Goal: Task Accomplishment & Management: Manage account settings

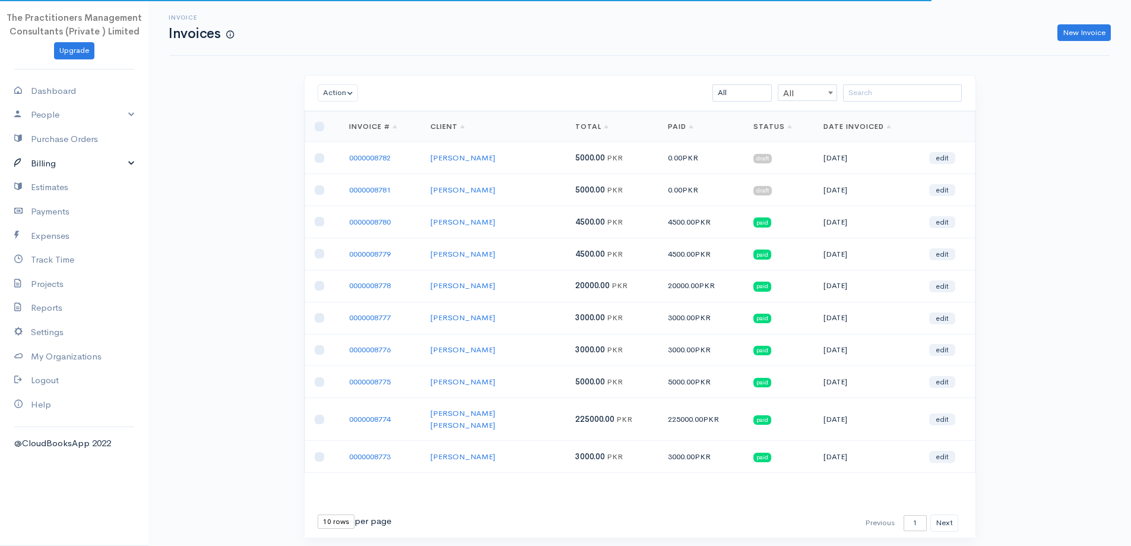
click at [86, 159] on link "Billing" at bounding box center [74, 163] width 148 height 24
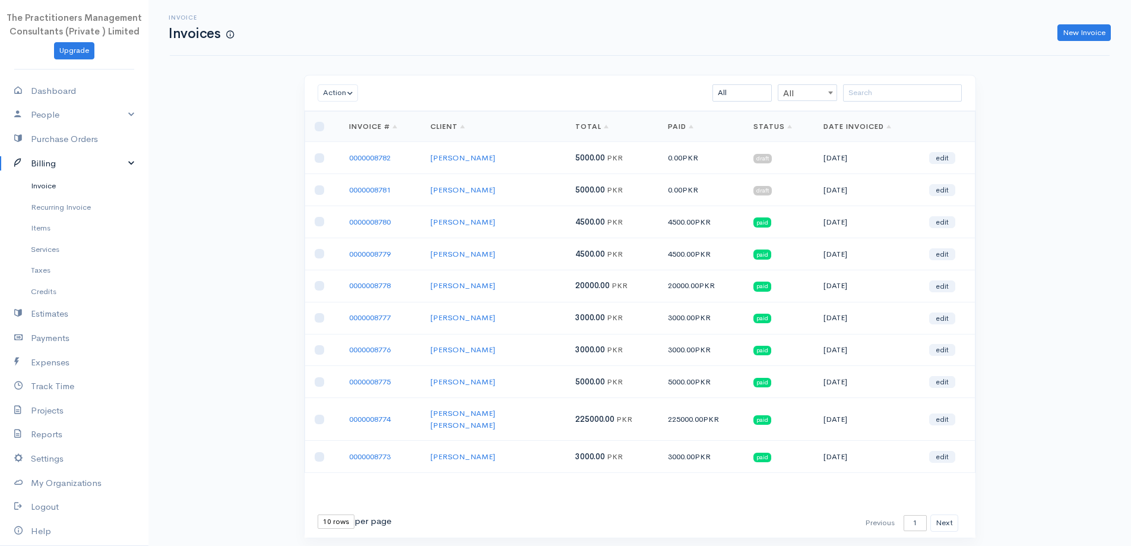
click at [74, 182] on link "Invoice" at bounding box center [74, 185] width 148 height 21
click at [1102, 28] on link "New Invoice" at bounding box center [1084, 32] width 53 height 17
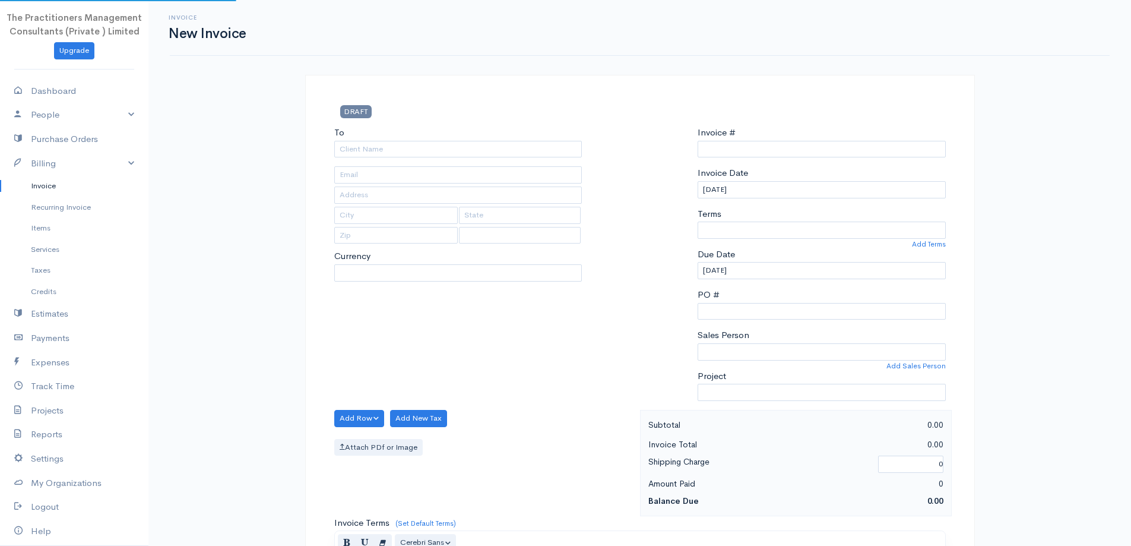
type input "0000008783"
select select "[GEOGRAPHIC_DATA]"
select select "PKR"
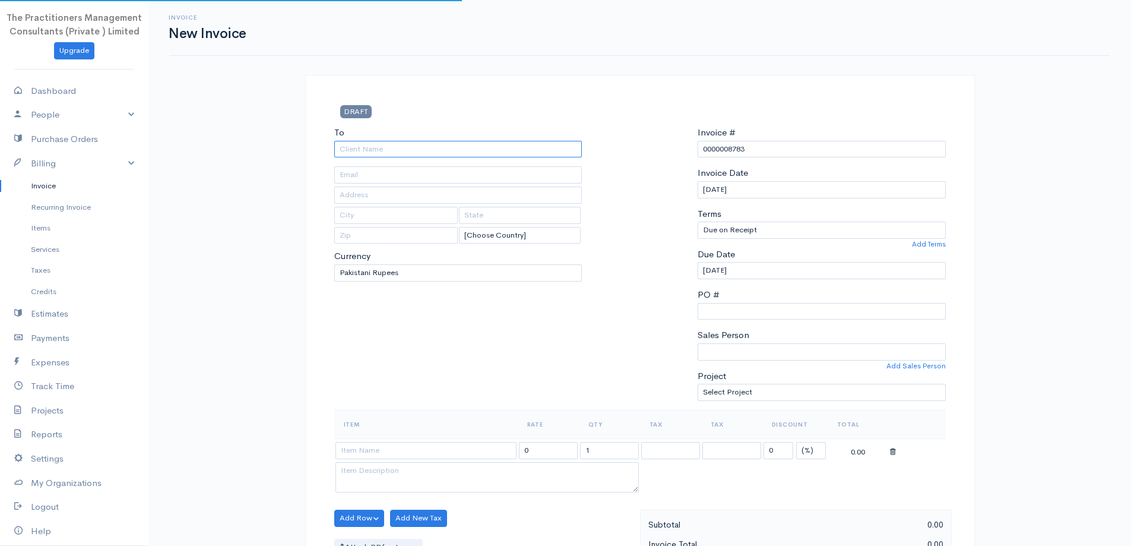
click at [559, 154] on input "To" at bounding box center [458, 149] width 248 height 17
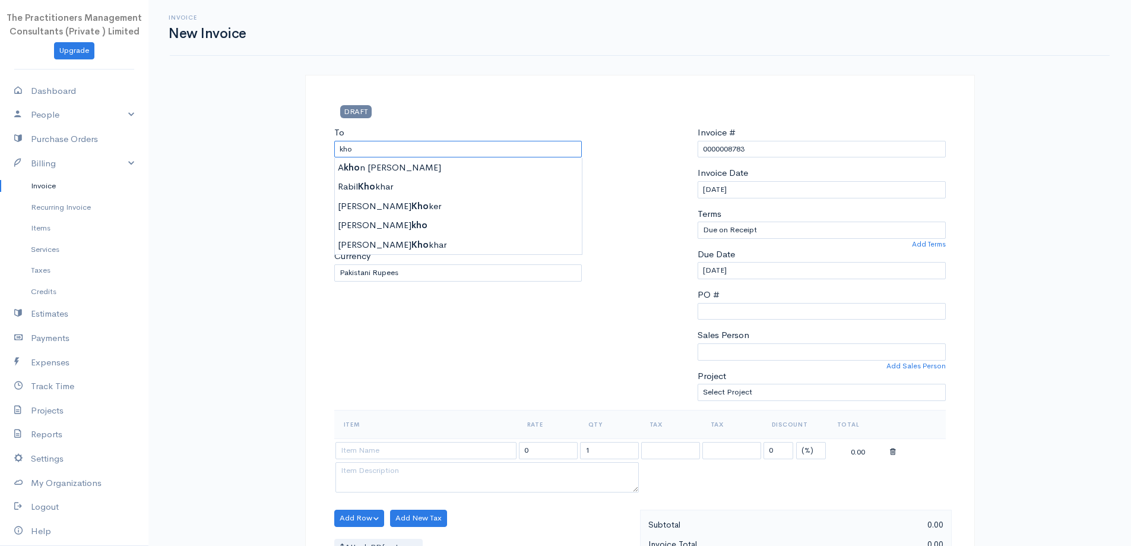
type input "[PERSON_NAME] [PERSON_NAME]"
click at [533, 198] on body "The Practitioners Management Consultants (Private ) Limited Upgrade Dashboard P…" at bounding box center [565, 521] width 1131 height 1042
type input "1414"
type input "[GEOGRAPHIC_DATA]"
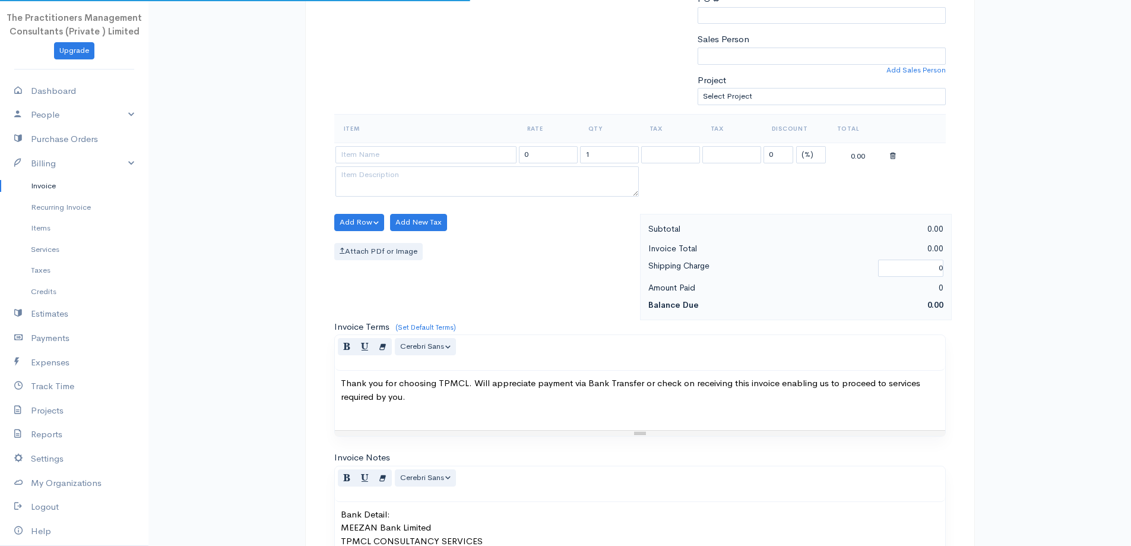
scroll to position [297, 0]
click at [417, 152] on input at bounding box center [426, 153] width 181 height 17
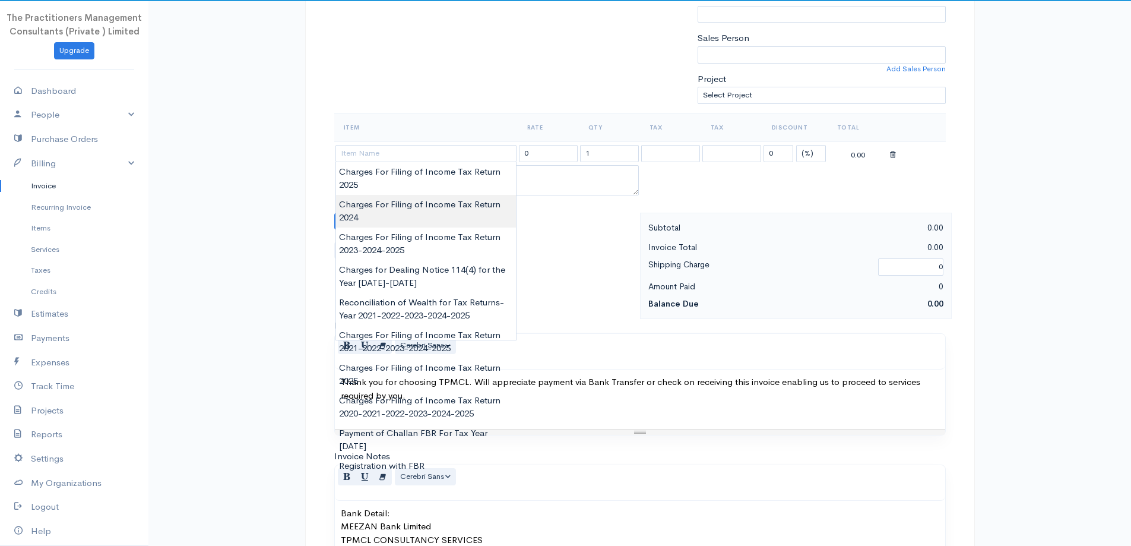
type input "Charges For Filing of Income Tax Return 2024"
type input "5000.00"
click at [437, 200] on body "The Practitioners Management Consultants (Private ) Limited Upgrade Dashboard P…" at bounding box center [565, 224] width 1131 height 1042
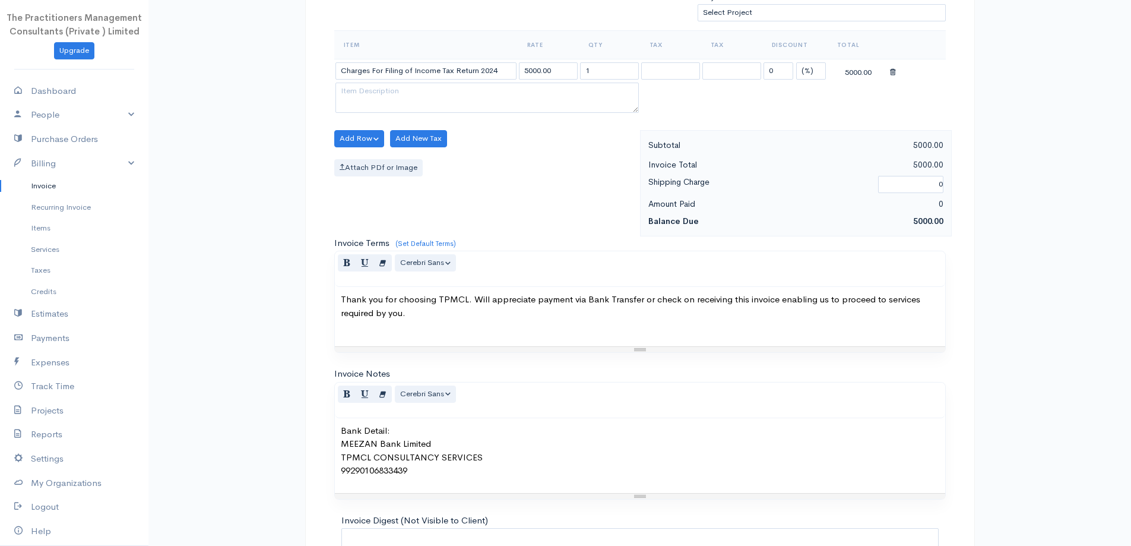
scroll to position [496, 0]
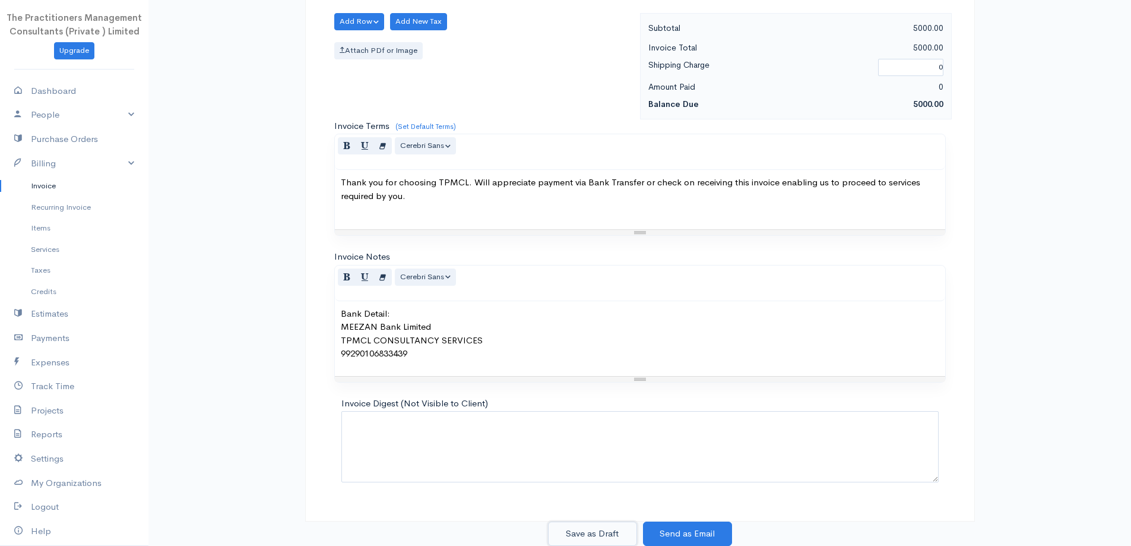
click at [594, 540] on button "Save as Draft" at bounding box center [592, 533] width 89 height 24
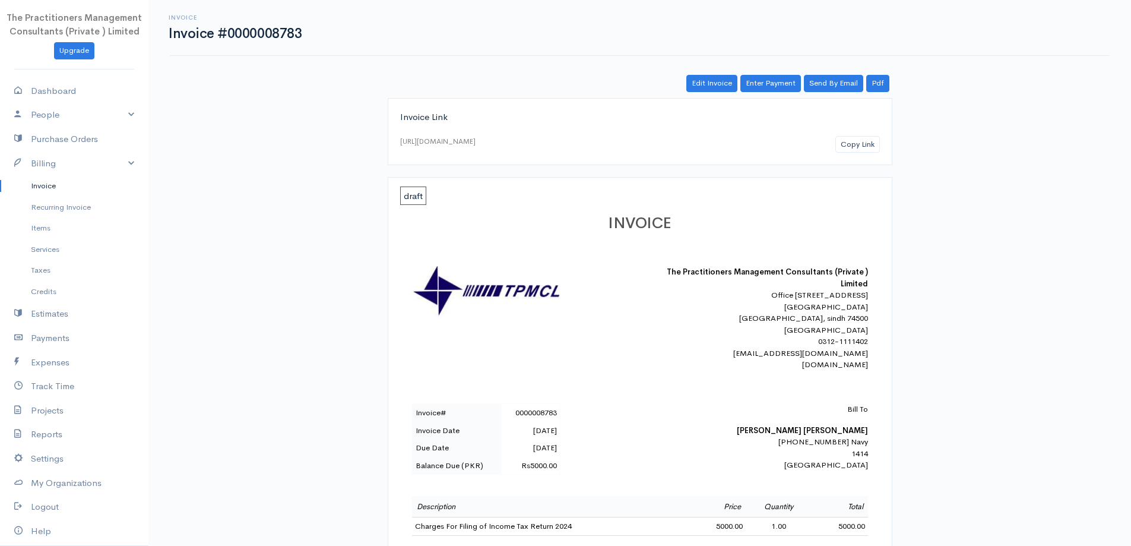
click at [42, 193] on link "Invoice" at bounding box center [74, 185] width 148 height 21
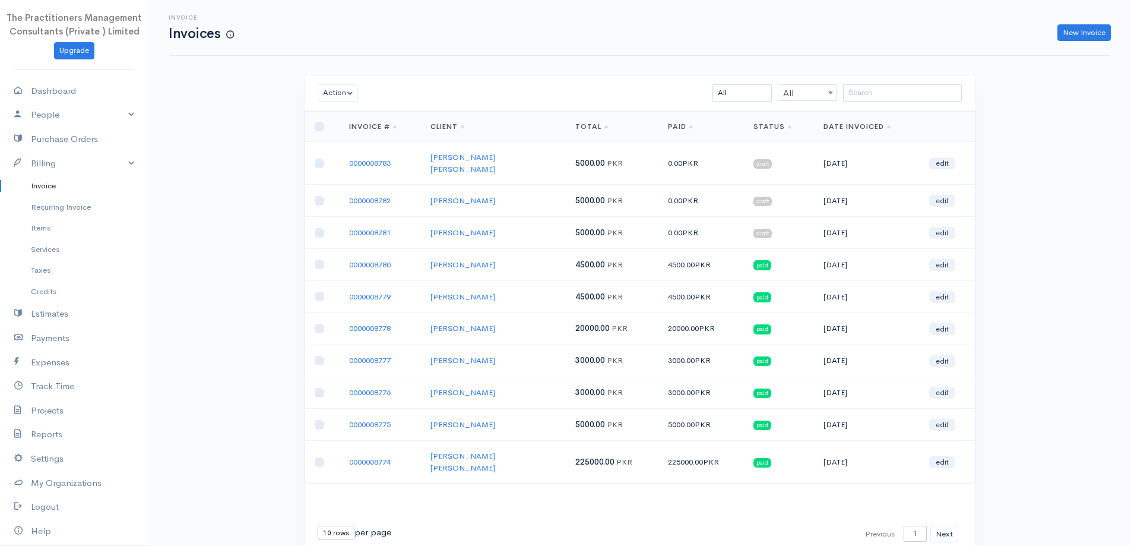
click at [1064, 43] on div "Invoice Invoices New Invoice" at bounding box center [640, 28] width 940 height 56
click at [1068, 38] on link "New Invoice" at bounding box center [1084, 32] width 53 height 17
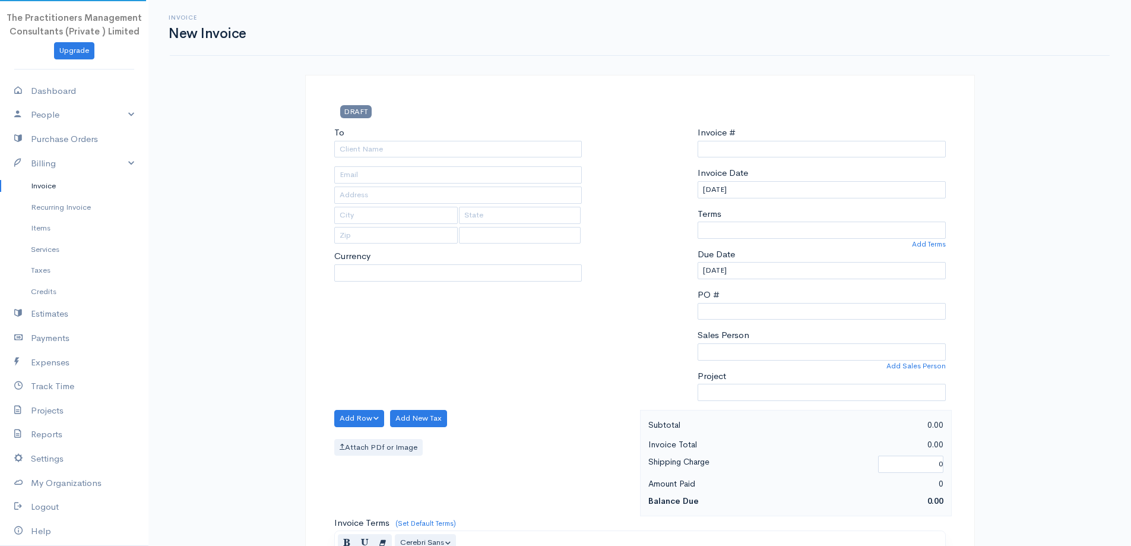
select select "PKR"
select select "[GEOGRAPHIC_DATA]"
type input "0000008784"
click at [464, 152] on input "To" at bounding box center [458, 149] width 248 height 17
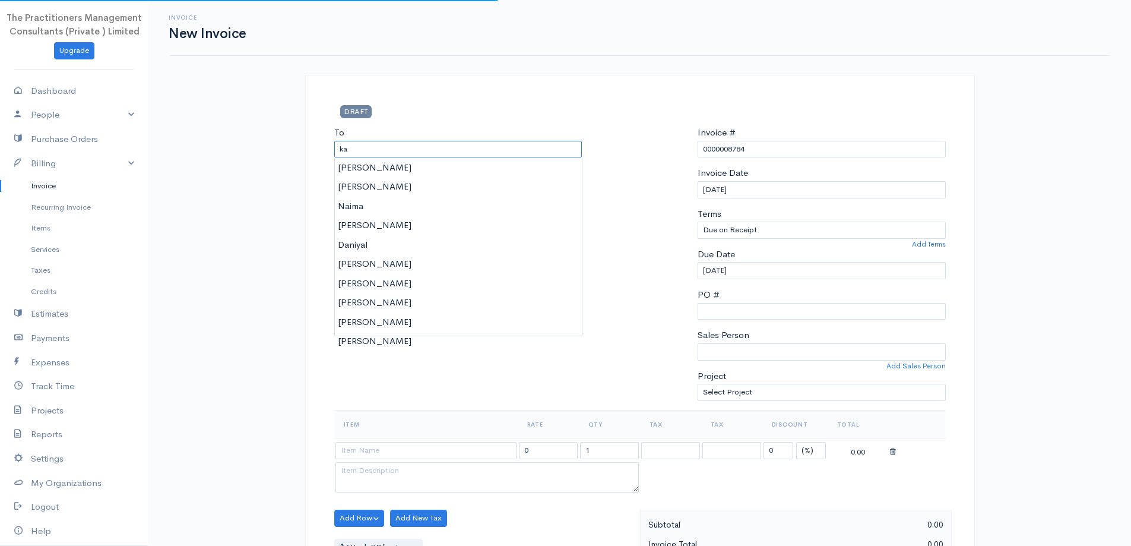
type input "k"
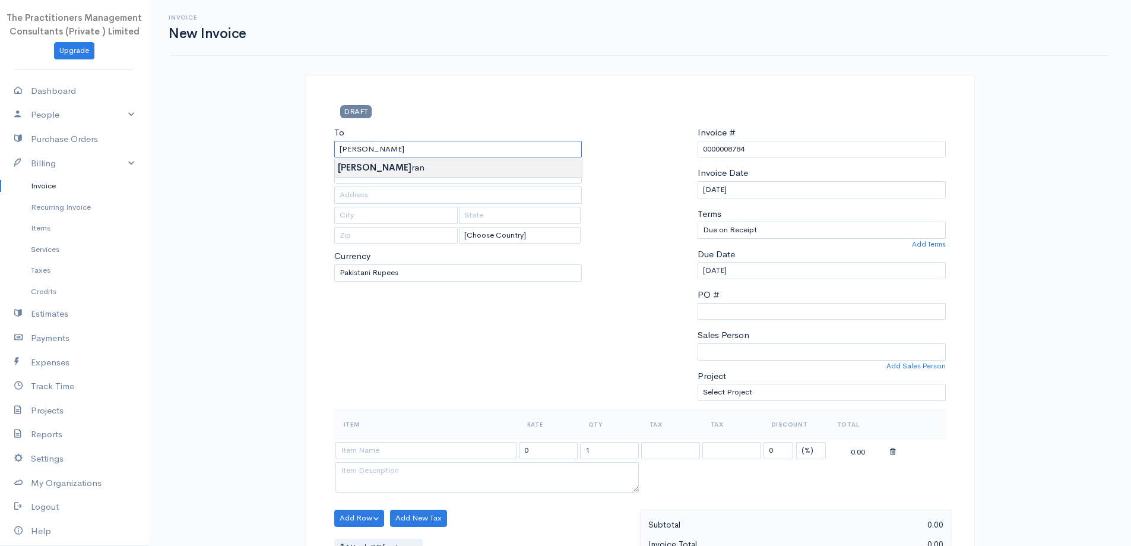
type input "[PERSON_NAME]"
click at [439, 166] on body "The Practitioners Management Consultants (Private ) Limited Upgrade Dashboard P…" at bounding box center [565, 521] width 1131 height 1042
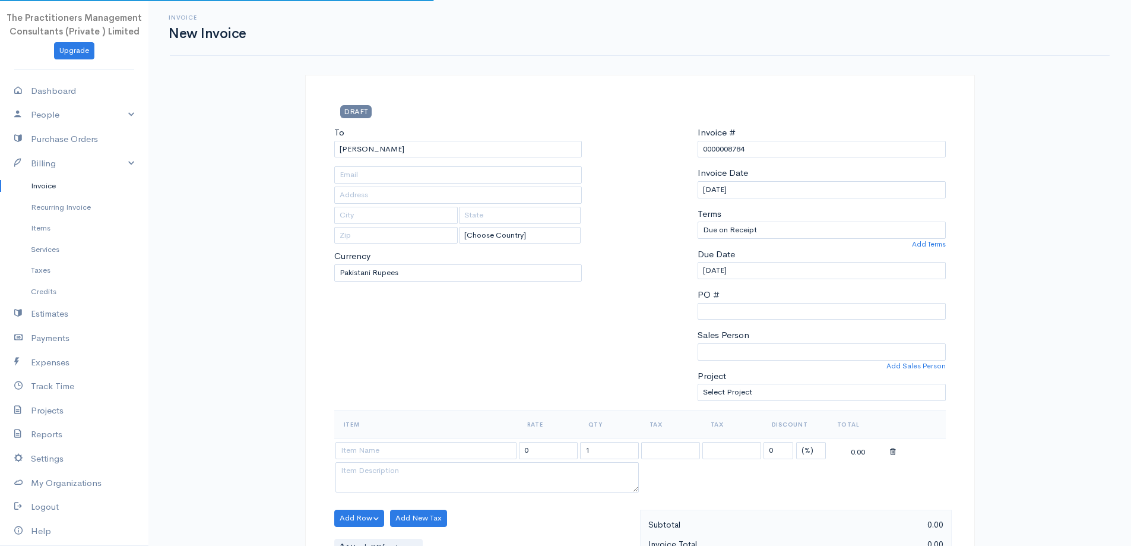
type input "3473"
type input "Karachi - Pakistan"
type input "0331-3539984"
click at [458, 164] on div "To Muhammad Kamran 3473 Karachi - Pakistan 0331-3539984 [Choose Country] United…" at bounding box center [458, 268] width 260 height 284
click at [453, 159] on div "To Muhammad Kamran 3473 Karachi - Pakistan 0331-3539984 [Choose Country] United…" at bounding box center [458, 268] width 260 height 284
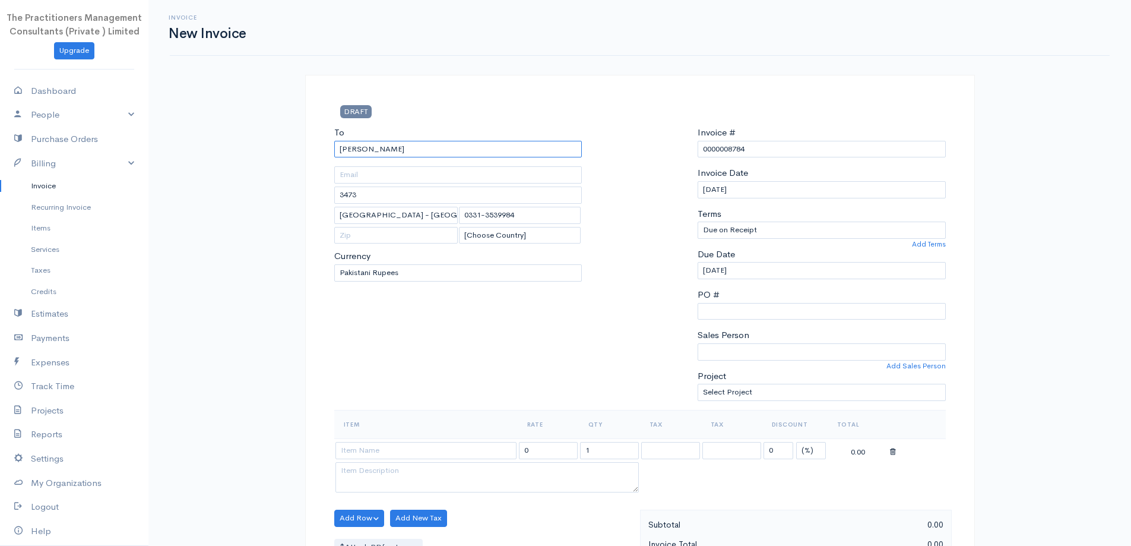
click at [444, 151] on input "[PERSON_NAME]" at bounding box center [458, 149] width 248 height 17
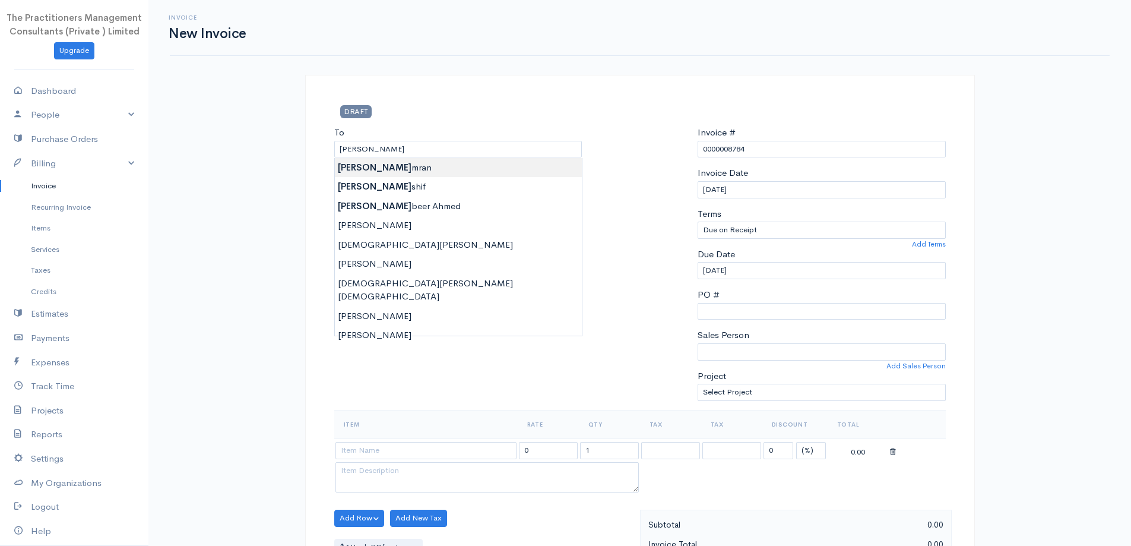
type input "[PERSON_NAME]"
click at [444, 176] on body "The Practitioners Management Consultants (Private ) Limited Upgrade Dashboard P…" at bounding box center [565, 521] width 1131 height 1042
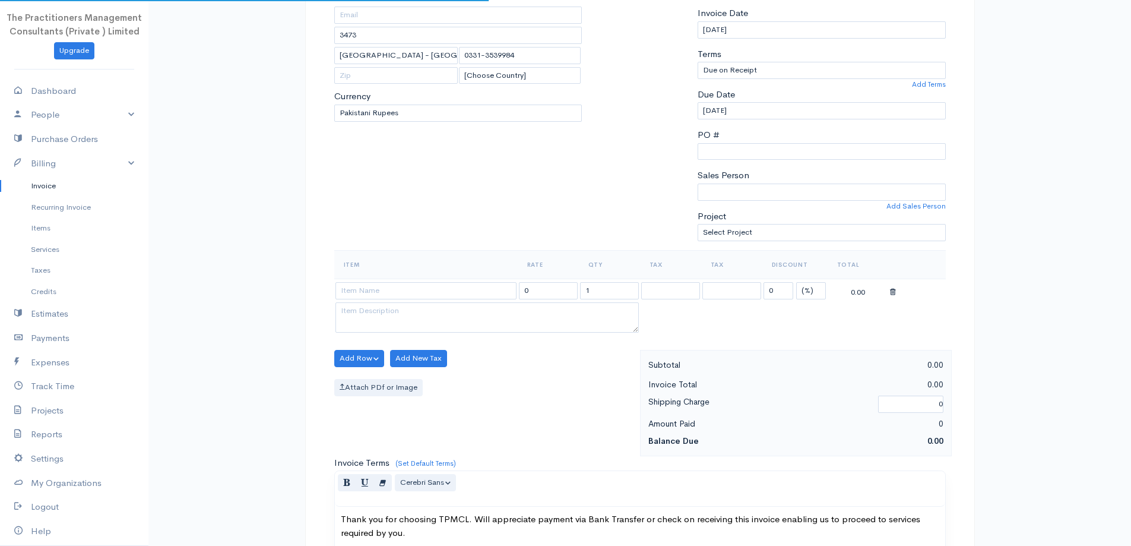
scroll to position [297, 0]
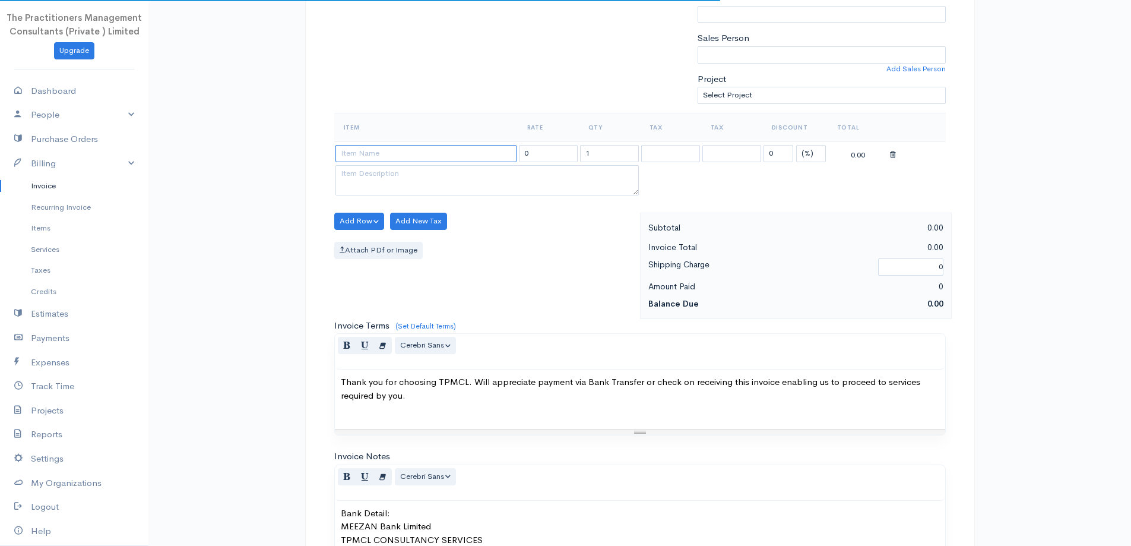
click at [460, 162] on input at bounding box center [426, 153] width 181 height 17
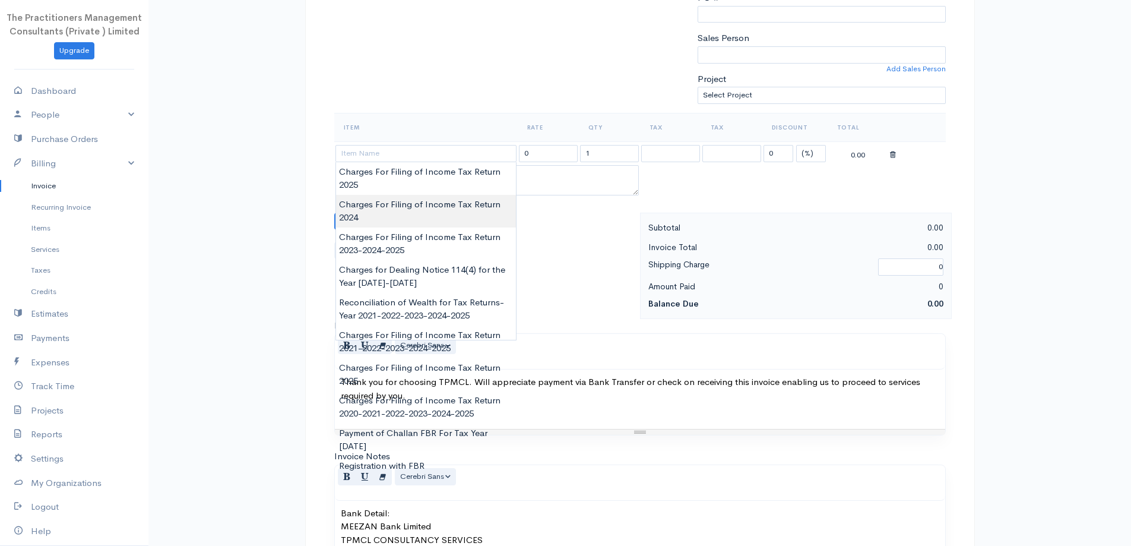
type input "Charges For Filing of Income Tax Return 2024"
type input "5000.00"
click at [472, 197] on body "The Practitioners Management Consultants (Private ) Limited Upgrade Dashboard P…" at bounding box center [565, 224] width 1131 height 1042
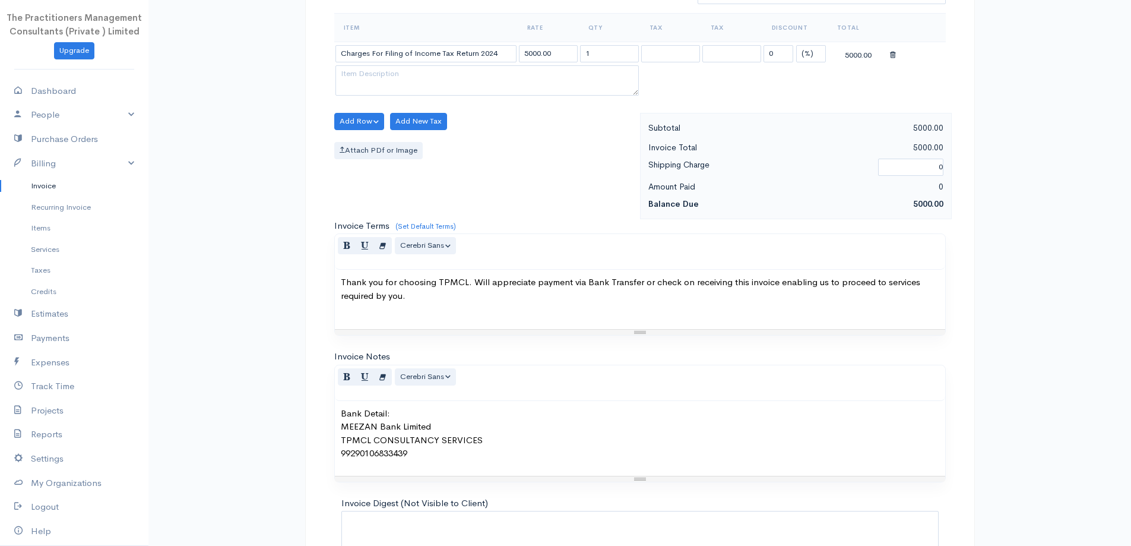
scroll to position [496, 0]
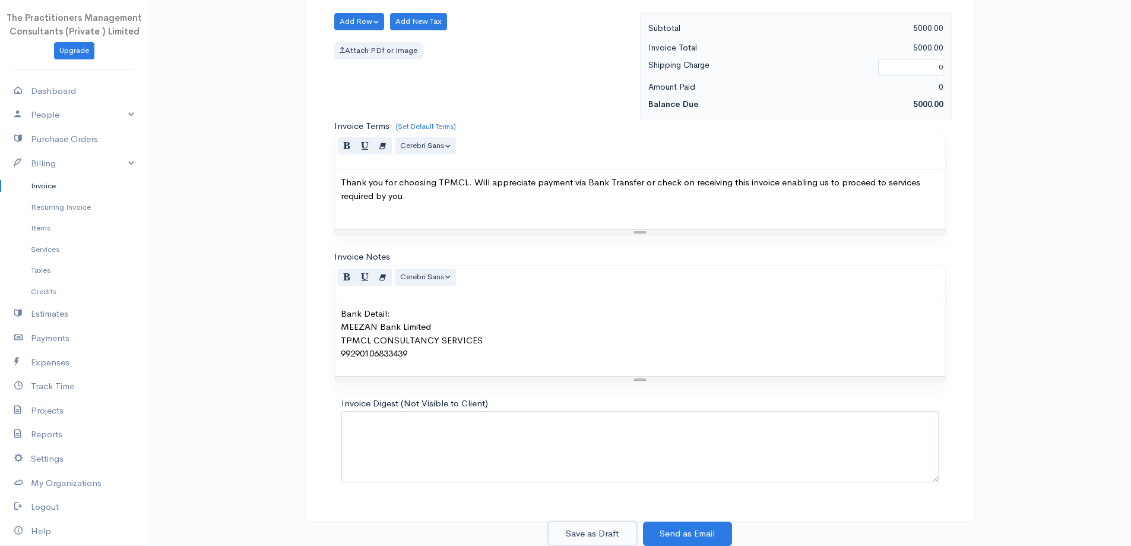
click at [584, 533] on button "Save as Draft" at bounding box center [592, 533] width 89 height 24
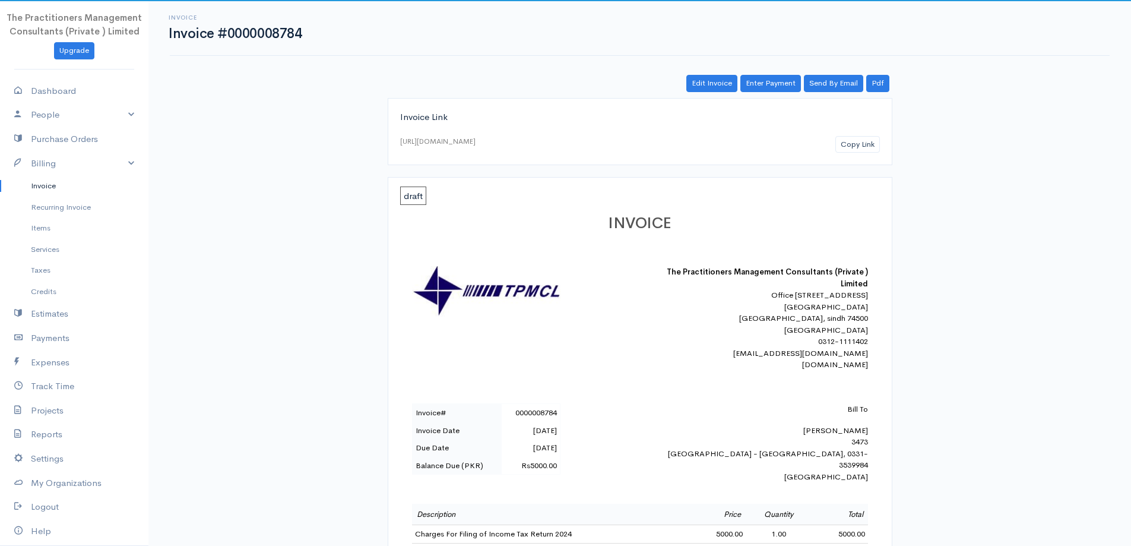
click at [62, 178] on link "Invoice" at bounding box center [74, 185] width 148 height 21
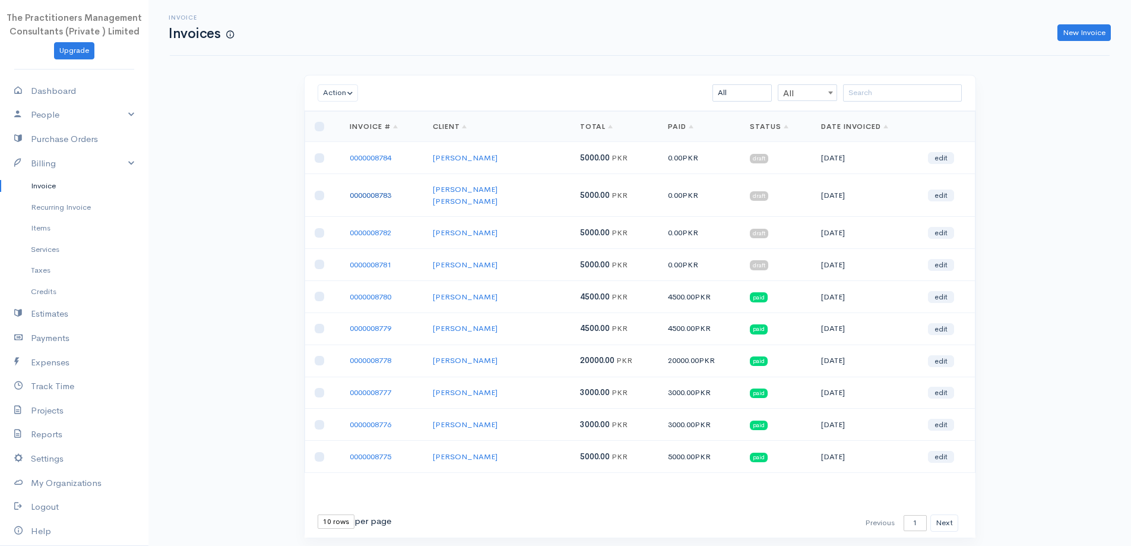
click at [368, 190] on link "0000008783" at bounding box center [371, 195] width 42 height 10
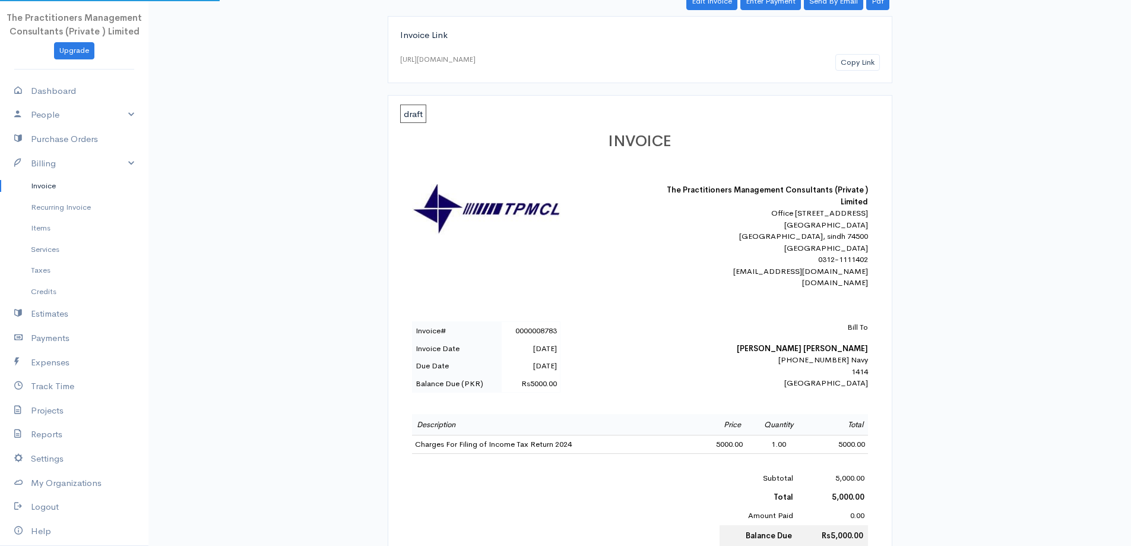
scroll to position [178, 0]
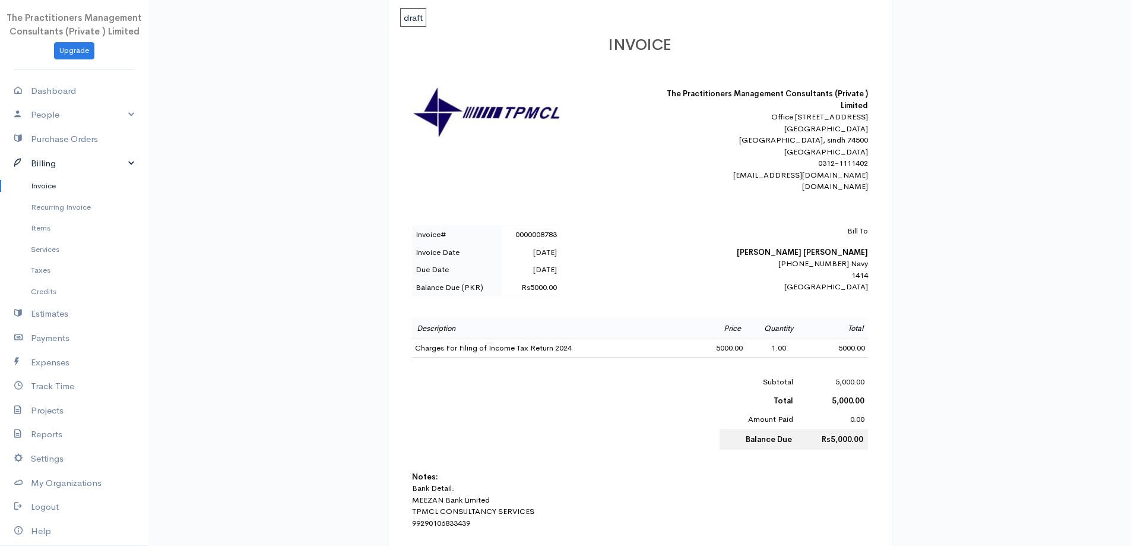
click at [58, 175] on li "Billing Invoice Recurring Invoice Items Services Taxes Credits" at bounding box center [74, 226] width 148 height 151
click at [50, 182] on link "Invoice" at bounding box center [74, 185] width 148 height 21
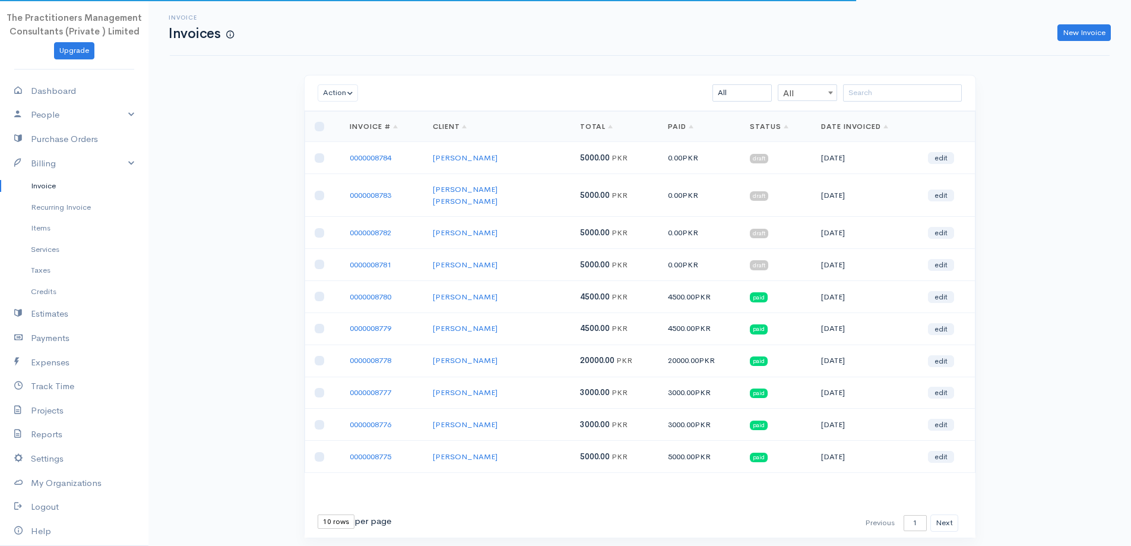
click at [325, 159] on td at bounding box center [323, 158] width 36 height 32
click at [325, 160] on td at bounding box center [323, 158] width 36 height 32
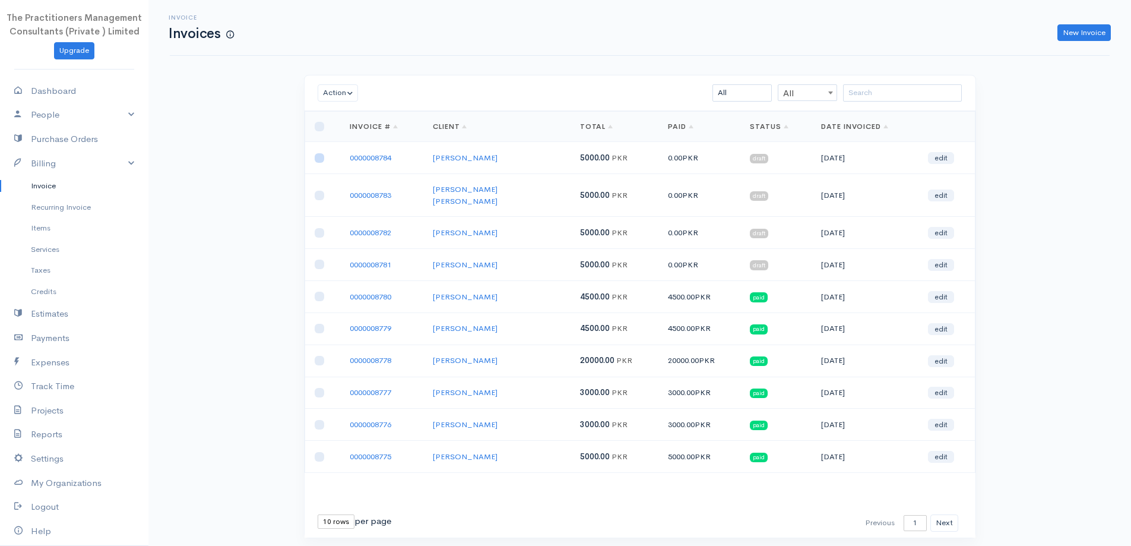
click at [321, 159] on input "checkbox" at bounding box center [320, 158] width 10 height 10
click at [330, 100] on button "Action" at bounding box center [338, 92] width 41 height 17
click at [371, 160] on link "Download PDF" at bounding box center [365, 158] width 94 height 21
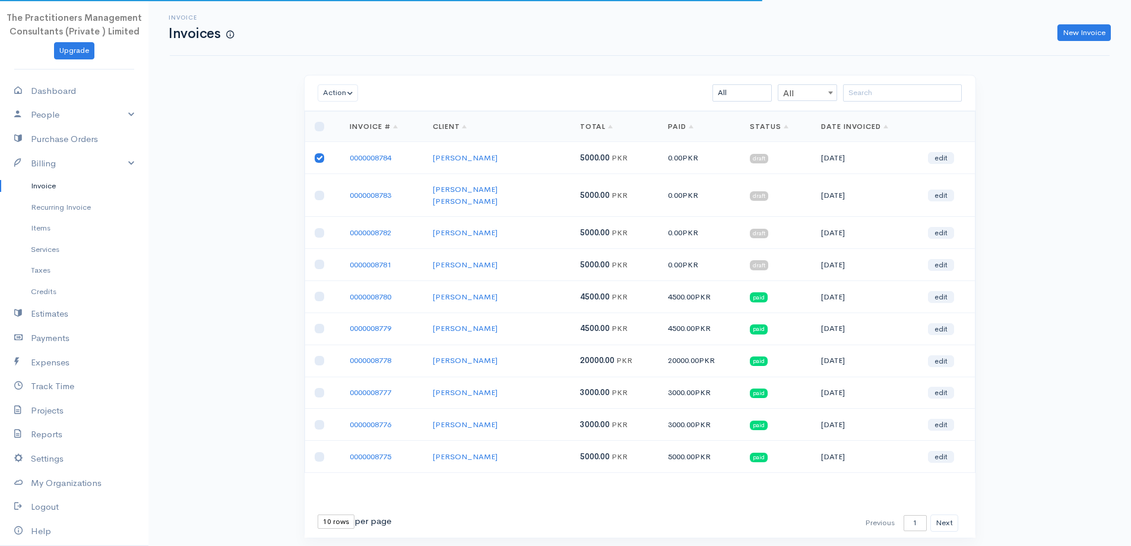
click at [316, 162] on input "checkbox" at bounding box center [320, 158] width 10 height 10
checkbox input "false"
drag, startPoint x: 322, startPoint y: 192, endPoint x: 330, endPoint y: 161, distance: 31.8
click at [322, 192] on input "checkbox" at bounding box center [320, 196] width 10 height 10
checkbox input "true"
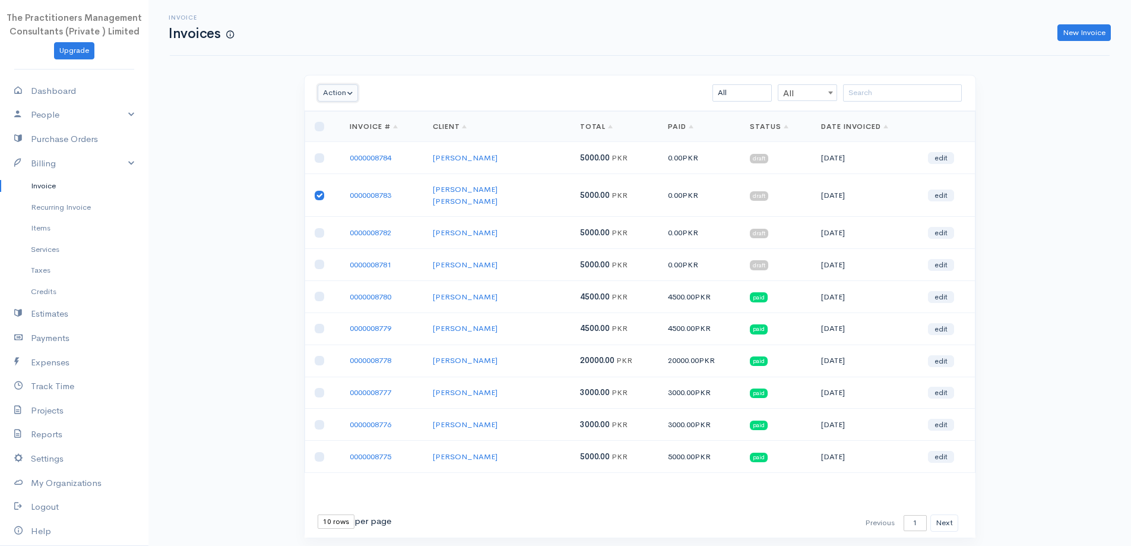
click at [333, 90] on button "Action" at bounding box center [338, 92] width 41 height 17
click at [354, 156] on link "Download PDF" at bounding box center [365, 158] width 94 height 21
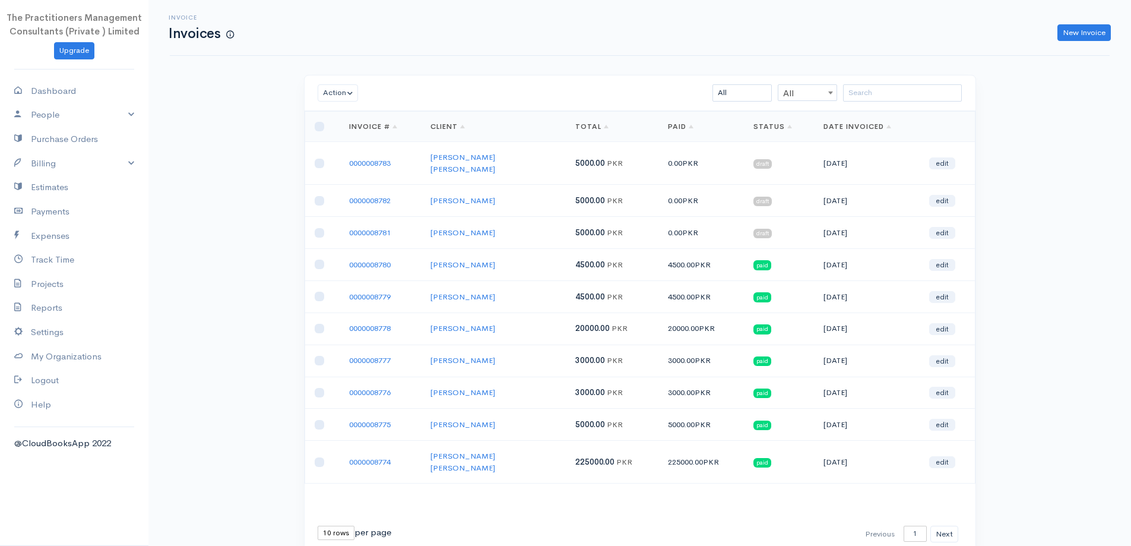
click at [922, 103] on div "Action Archive Delete Download PDF Send Mark as Sent Mark Un-Sent Enter Payment…" at bounding box center [640, 93] width 671 height 36
click at [922, 99] on input "search" at bounding box center [902, 92] width 119 height 17
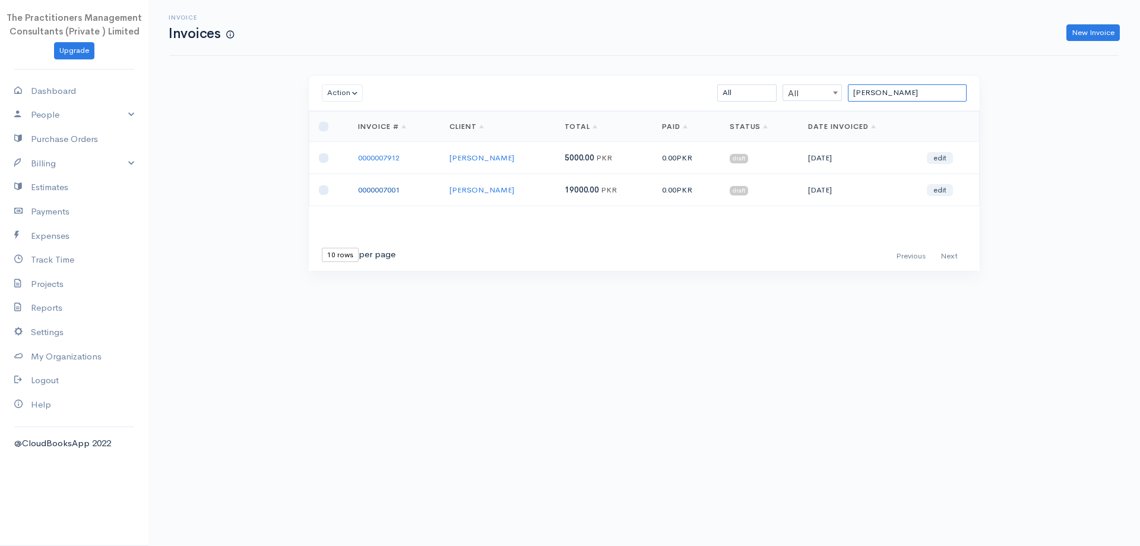
type input "[PERSON_NAME]"
click at [377, 192] on link "0000007001" at bounding box center [379, 190] width 42 height 10
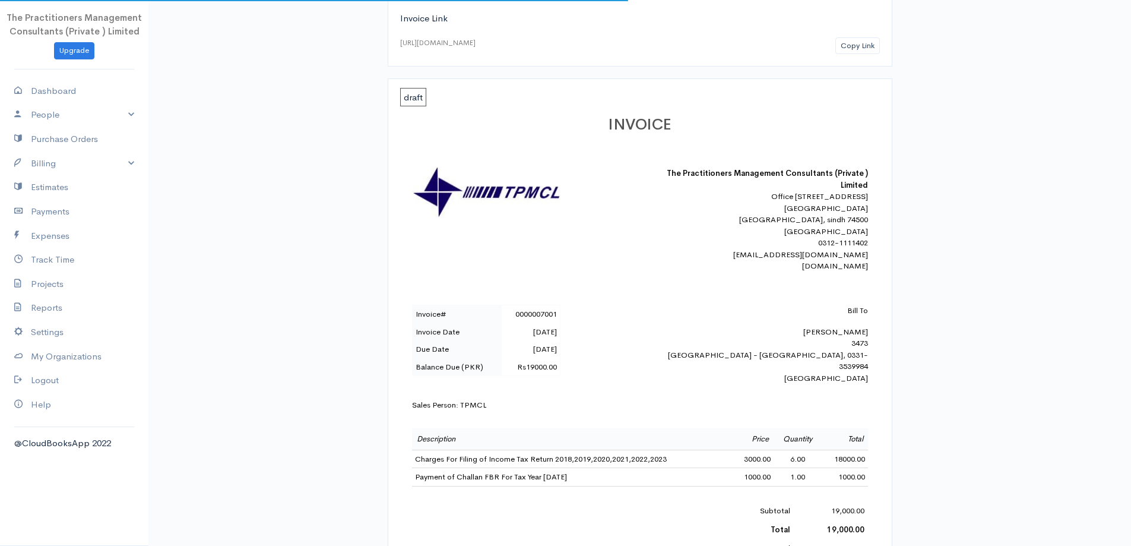
scroll to position [178, 0]
